Goal: Check status: Check status

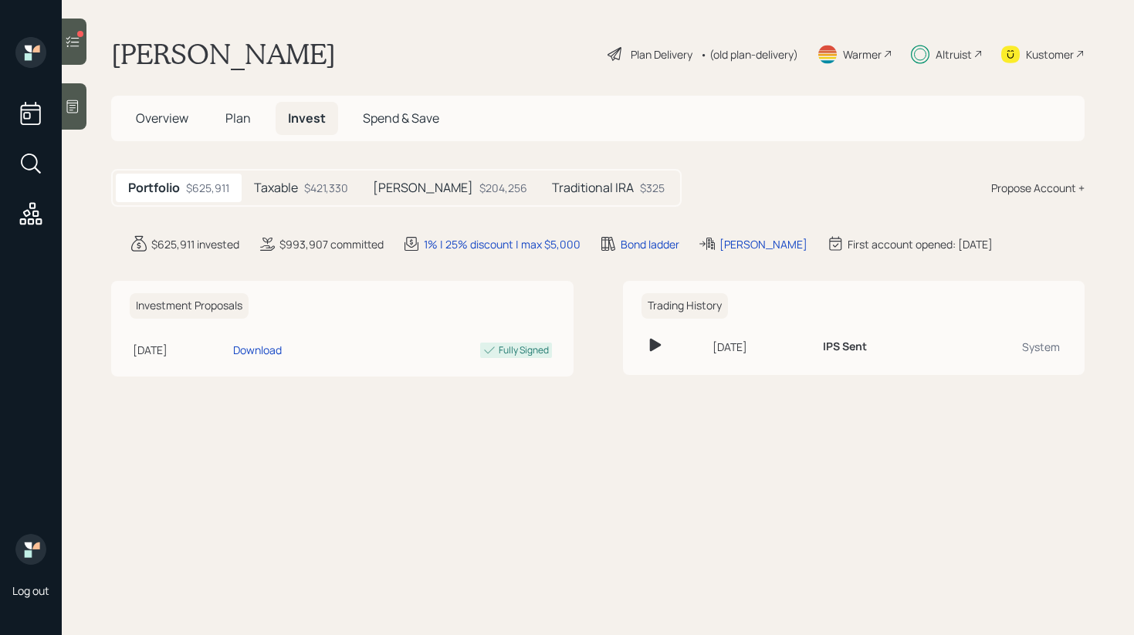
click at [328, 184] on div "$421,330" at bounding box center [326, 188] width 44 height 16
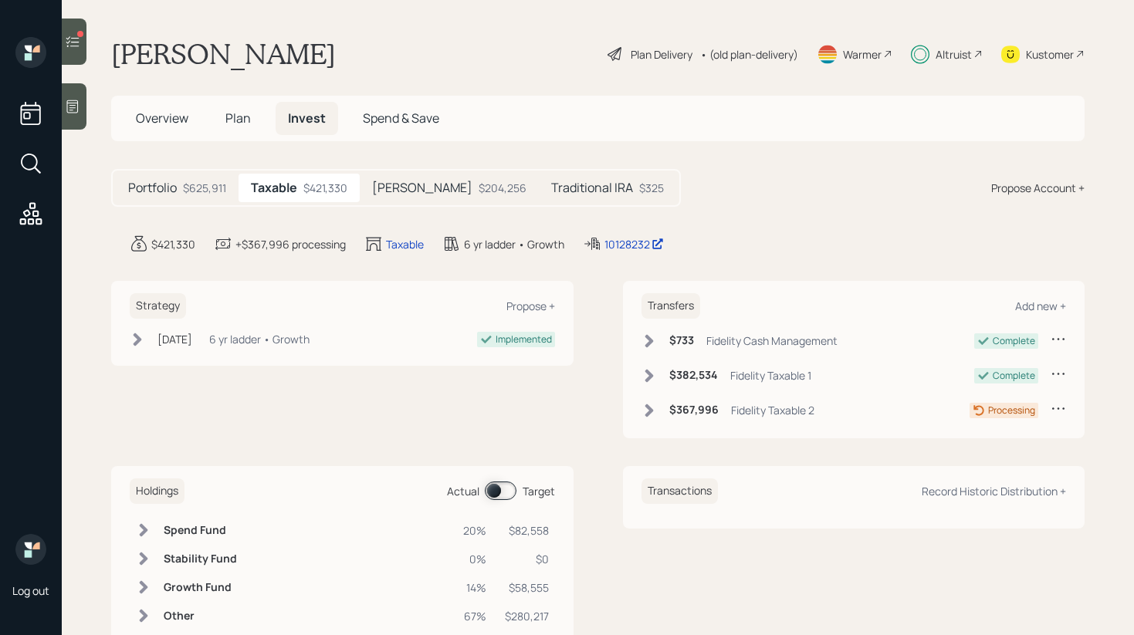
scroll to position [45, 0]
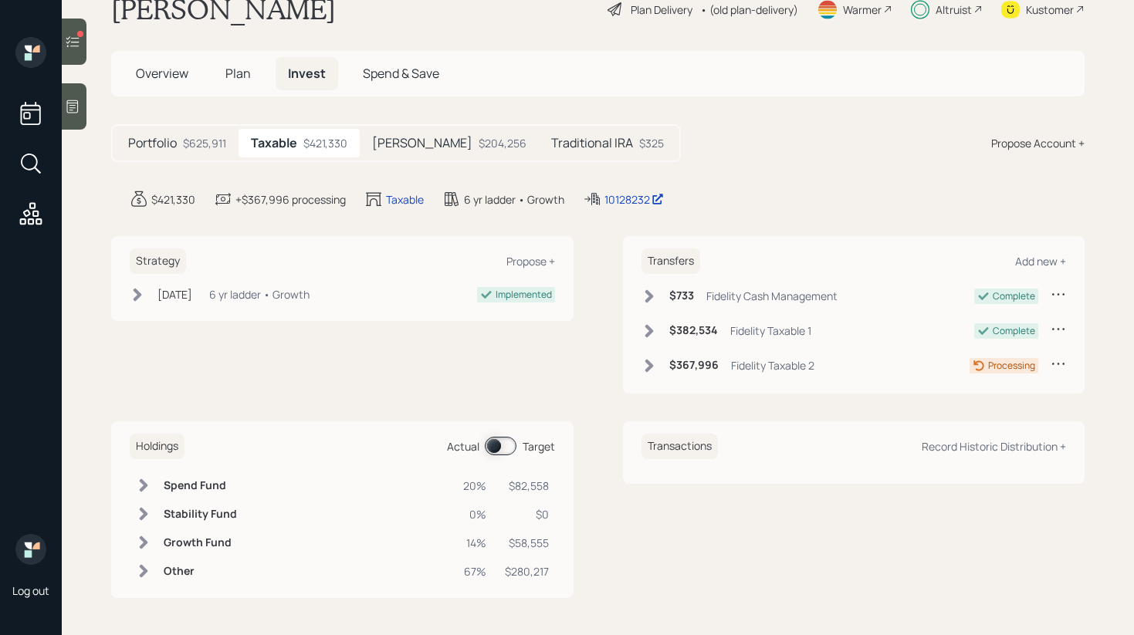
click at [142, 541] on icon at bounding box center [143, 542] width 15 height 15
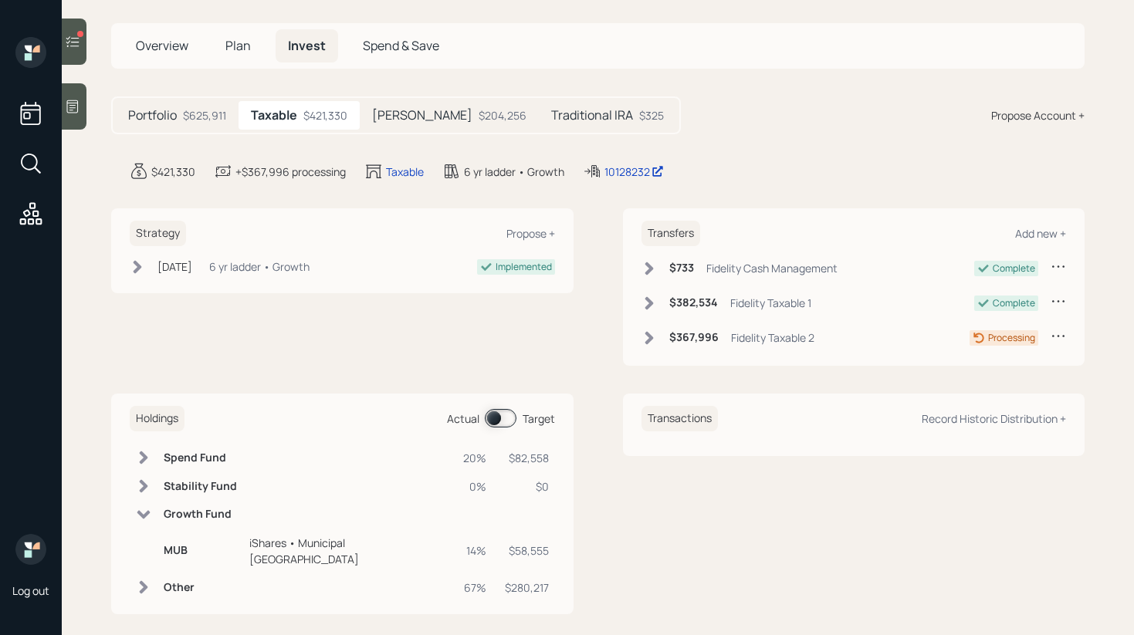
click at [490, 421] on span at bounding box center [501, 418] width 32 height 19
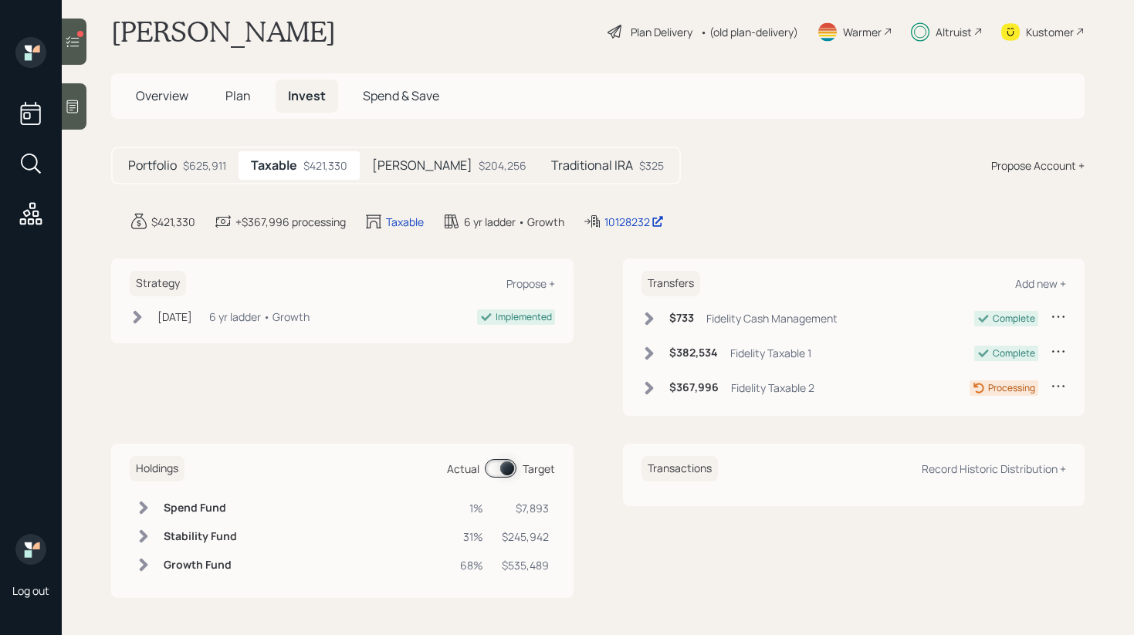
click at [145, 570] on icon at bounding box center [143, 564] width 15 height 15
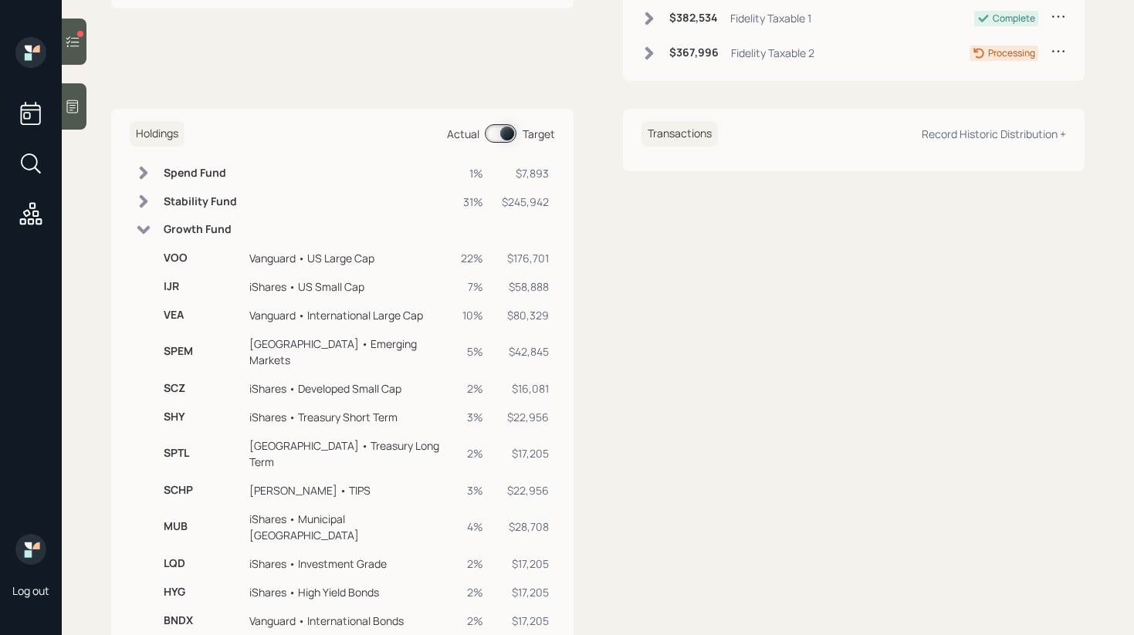
scroll to position [387, 0]
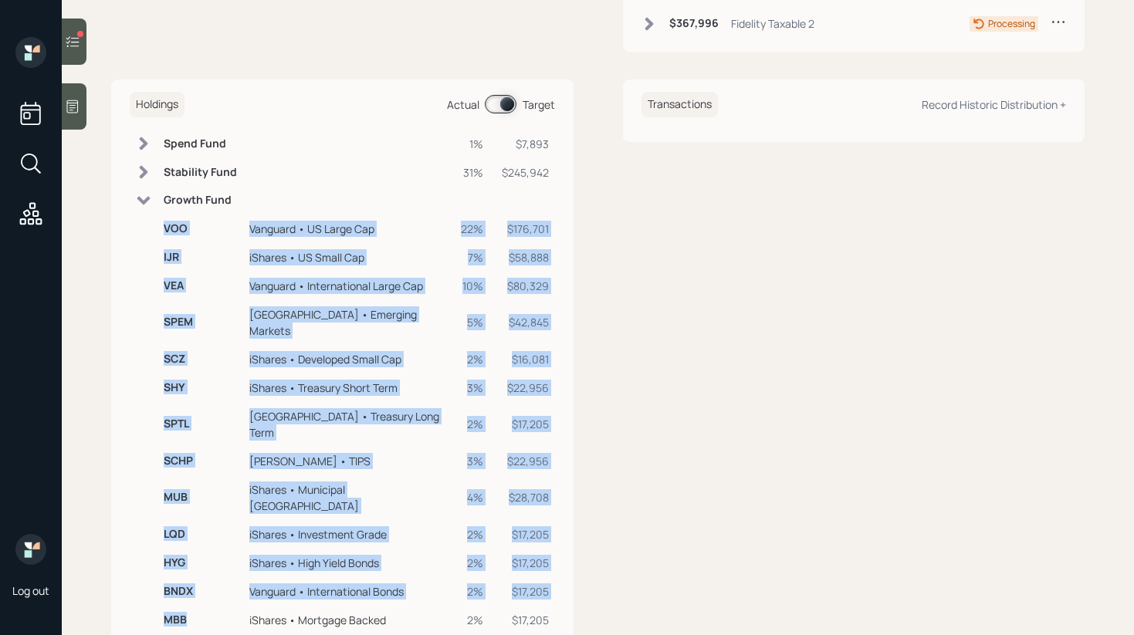
drag, startPoint x: 188, startPoint y: 573, endPoint x: 155, endPoint y: 226, distance: 348.9
click at [155, 226] on tbody "Spend Fund 1% $7,893 Stability Fund 31% $245,942 Growth Fund VOO Vanguard • US …" at bounding box center [342, 382] width 425 height 505
copy tbody "VOO Vanguard • US Large Cap 22% $176,701 IJR iShares • US Small Cap 7% $58,888 …"
click at [225, 232] on h6 "VOO" at bounding box center [200, 228] width 73 height 13
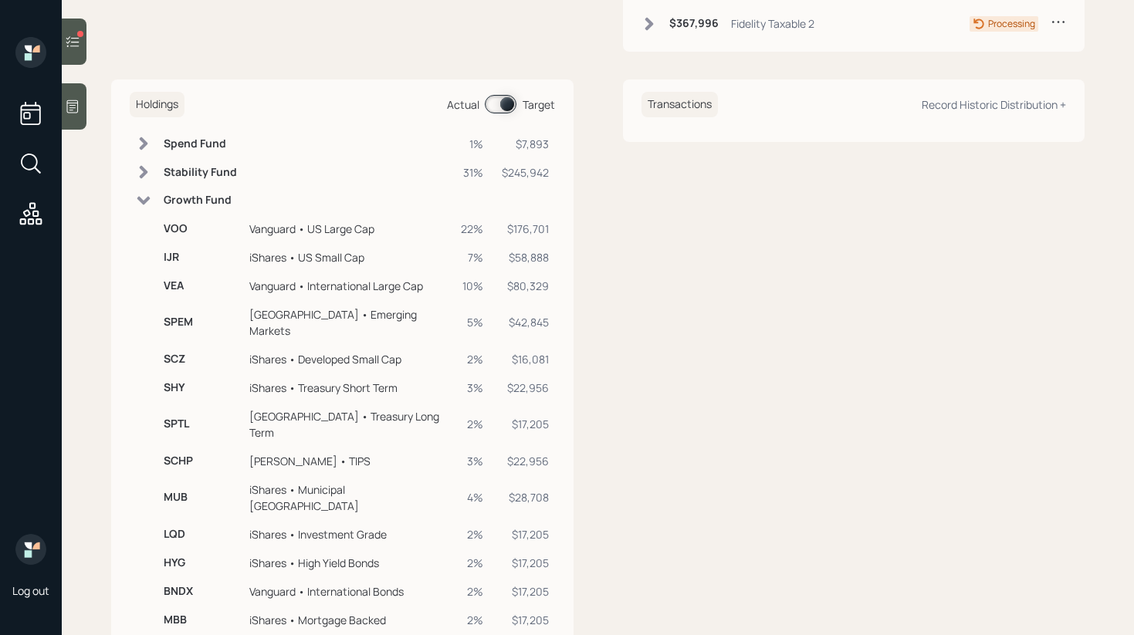
click at [364, 247] on td "iShares • US Small Cap" at bounding box center [348, 257] width 211 height 29
drag, startPoint x: 164, startPoint y: 231, endPoint x: 560, endPoint y: 589, distance: 533.9
click at [560, 589] on div "Holdings Actual Target Spend Fund 1% $7,893 Stability Fund 31% $245,942 Growth …" at bounding box center [342, 362] width 462 height 567
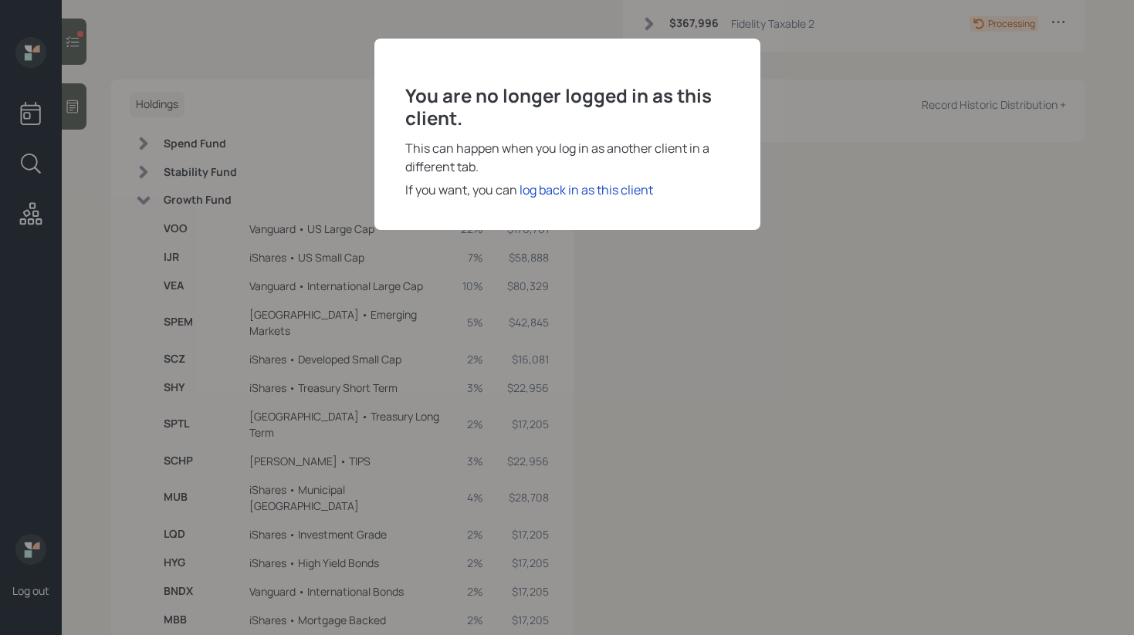
click at [183, 333] on div "You are no longer logged in as this client. This can happen when you log in as …" at bounding box center [567, 317] width 1134 height 635
click at [230, 214] on div "You are no longer logged in as this client. This can happen when you log in as …" at bounding box center [567, 317] width 1134 height 635
click at [583, 191] on div "log back in as this client" at bounding box center [586, 190] width 134 height 19
